Goal: Task Accomplishment & Management: Complete application form

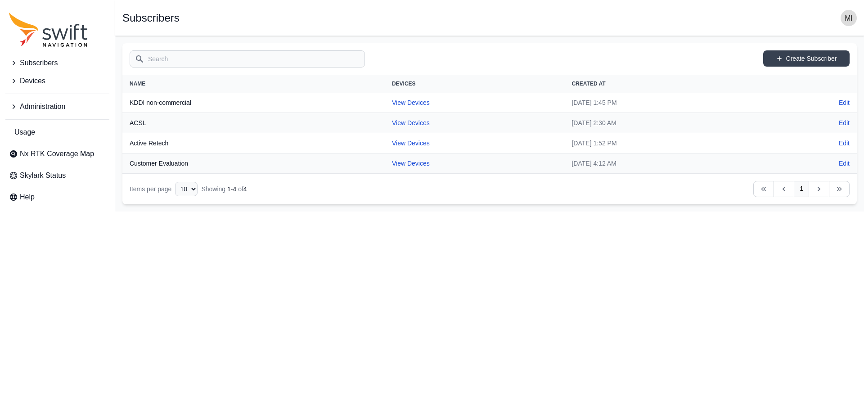
click at [181, 103] on th "KDDI non-commercial" at bounding box center [253, 103] width 262 height 20
click at [392, 101] on link "View Devices" at bounding box center [411, 102] width 38 height 7
select select "81da0e77-e0fb-4414-8bd2-3d26afd5e29c"
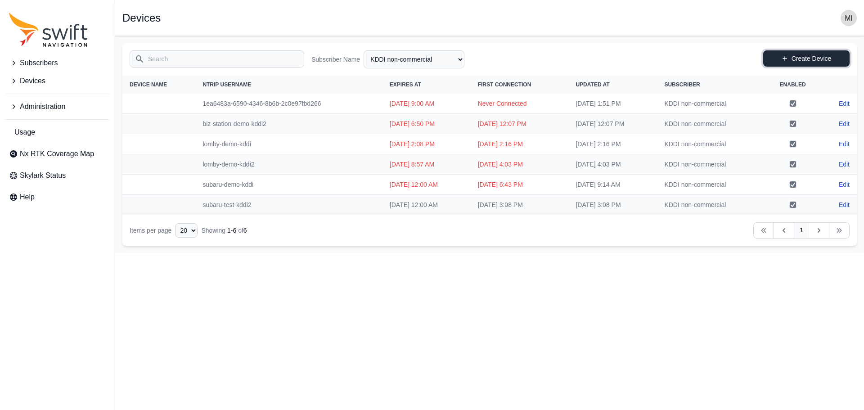
click at [805, 58] on link "Create Device" at bounding box center [806, 58] width 86 height 16
select select "81da0e77-e0fb-4414-8bd2-3d26afd5e29c"
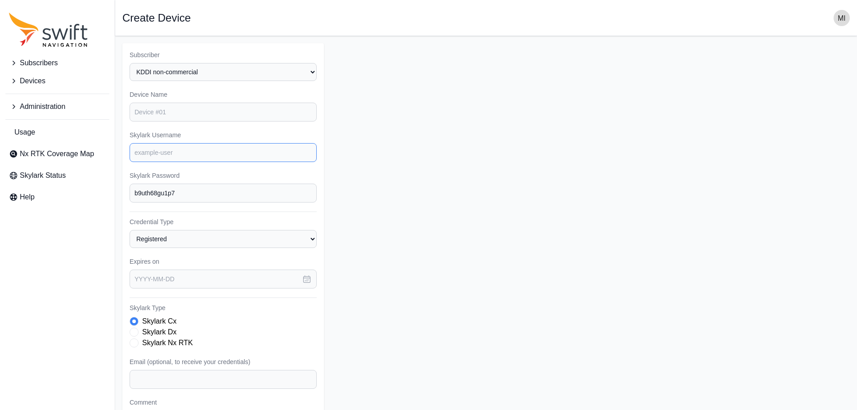
click at [194, 157] on input "Skylark Username" at bounding box center [223, 152] width 187 height 19
paste input "refixea-test-kddi"
type input "refixea-test-kddi"
click at [366, 222] on form "Subscriber Select a Subscriber ACSL Active Retech Customer Evaluation KDDI non-…" at bounding box center [485, 270] width 727 height 454
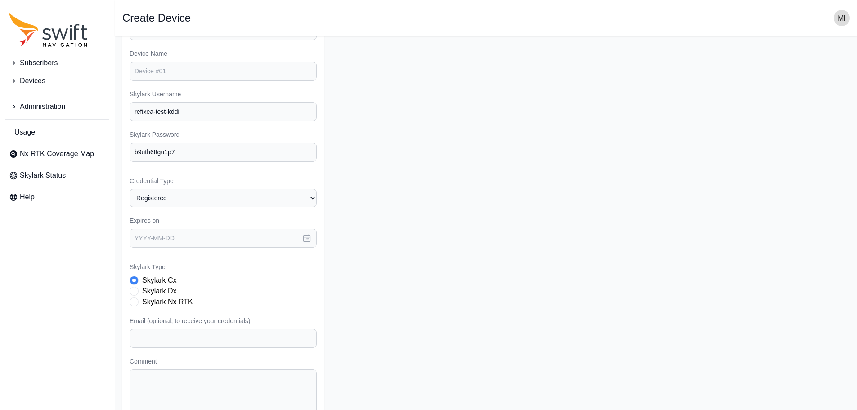
scroll to position [41, 0]
click at [309, 240] on icon "button" at bounding box center [307, 237] width 7 height 7
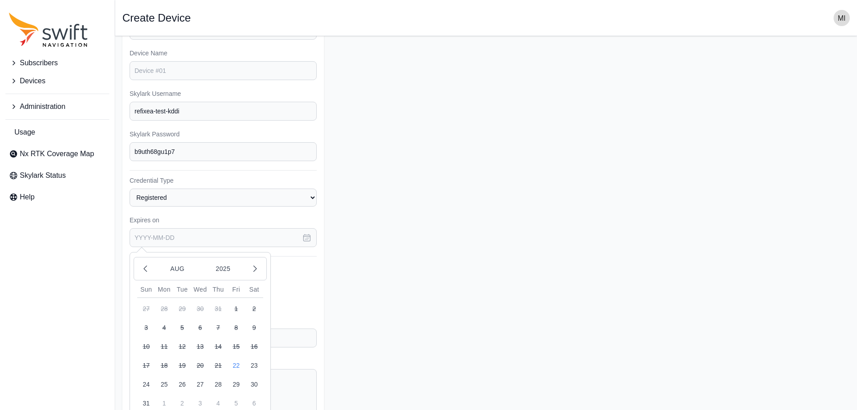
click at [251, 388] on button "30" at bounding box center [254, 384] width 18 height 18
type input "[DATE]"
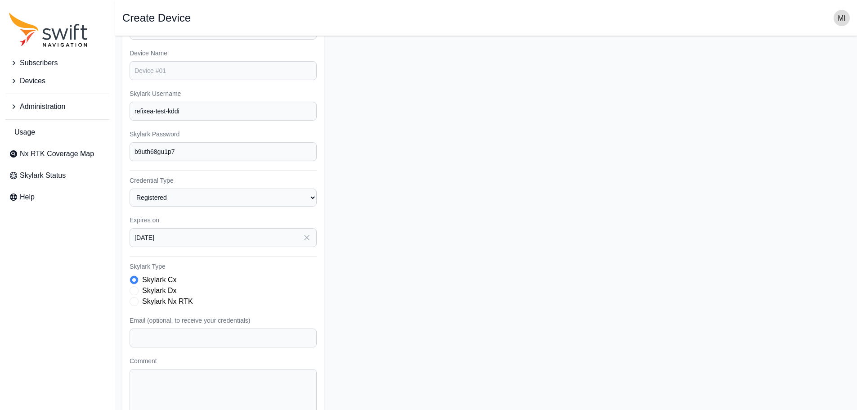
click at [362, 277] on form "Subscriber Select a Subscriber ACSL Active Retech Customer Evaluation KDDI non-…" at bounding box center [485, 229] width 727 height 454
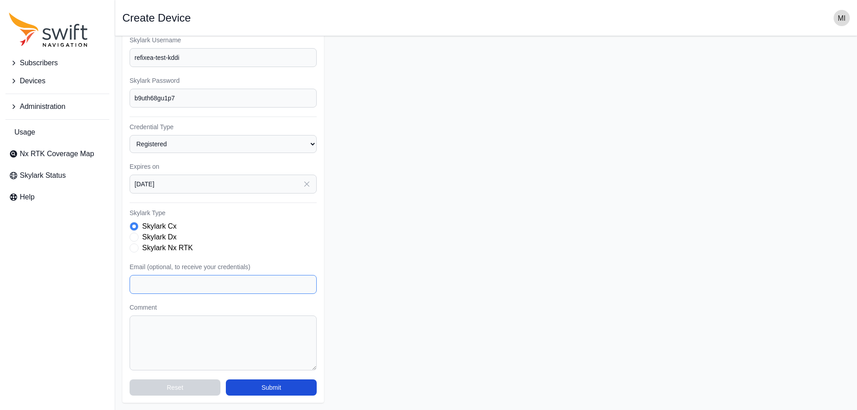
click at [159, 289] on input "Email (optional, to receive your credentials)" at bounding box center [223, 284] width 187 height 19
type input "[EMAIL_ADDRESS][DOMAIN_NAME]"
click at [363, 273] on form "Subscriber Select a Subscriber ACSL Active Retech Customer Evaluation KDDI non-…" at bounding box center [485, 175] width 727 height 454
click at [252, 381] on button "Submit" at bounding box center [271, 387] width 91 height 16
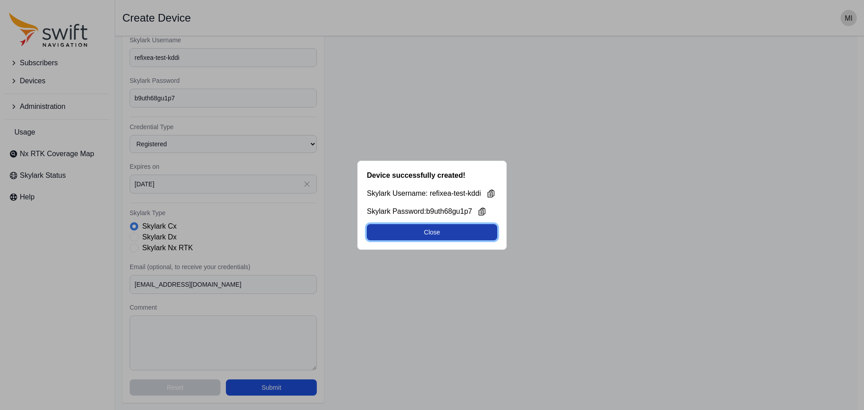
click at [481, 238] on button "Close" at bounding box center [432, 232] width 130 height 16
select select "81da0e77-e0fb-4414-8bd2-3d26afd5e29c"
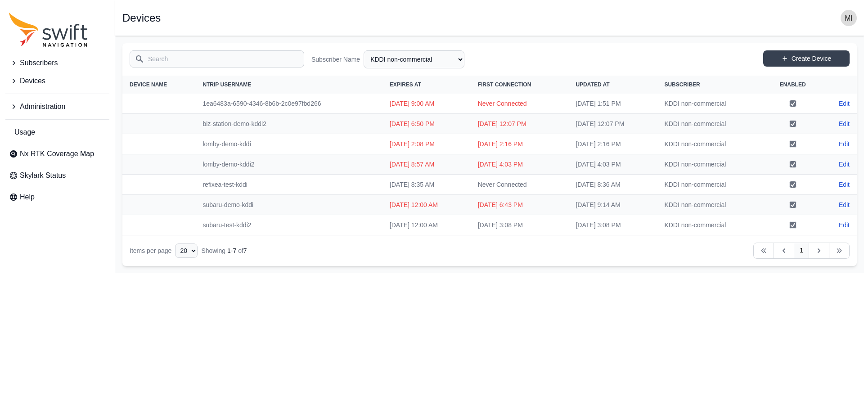
click at [269, 273] on html "Subscribers Devices Administration Usage Nx RTK Coverage Map Skylark Status Hel…" at bounding box center [432, 136] width 864 height 273
